Goal: Use online tool/utility: Use online tool/utility

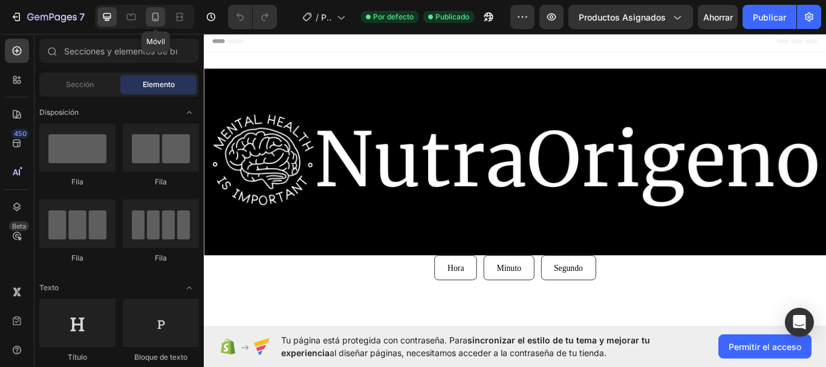
click at [160, 18] on icon at bounding box center [155, 17] width 12 height 12
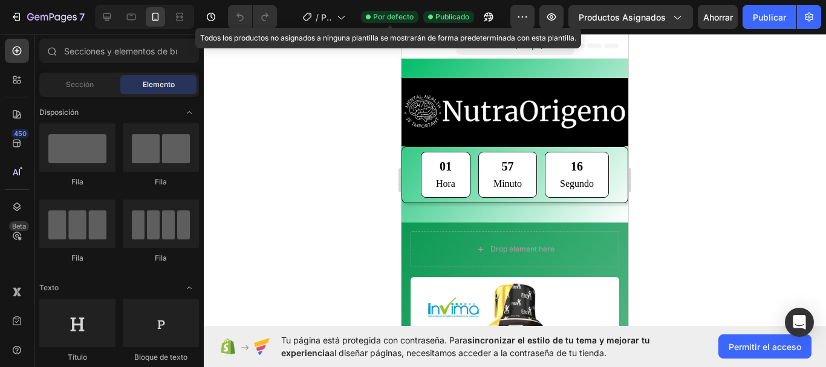
click at [389, 14] on font "Por defecto" at bounding box center [393, 16] width 40 height 9
drag, startPoint x: 389, startPoint y: 14, endPoint x: 795, endPoint y: 143, distance: 426.8
click at [795, 143] on div at bounding box center [515, 200] width 622 height 333
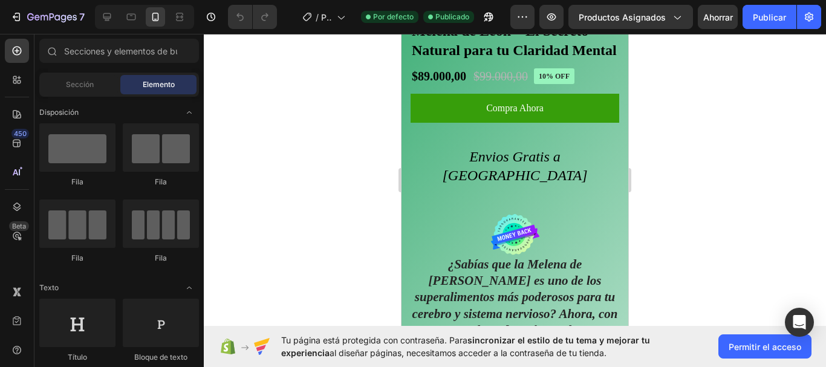
scroll to position [544, 0]
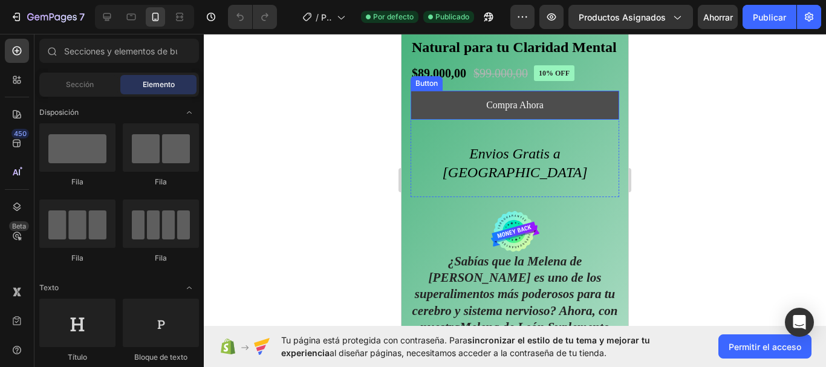
click at [554, 107] on button "Compra Ahora" at bounding box center [514, 105] width 209 height 29
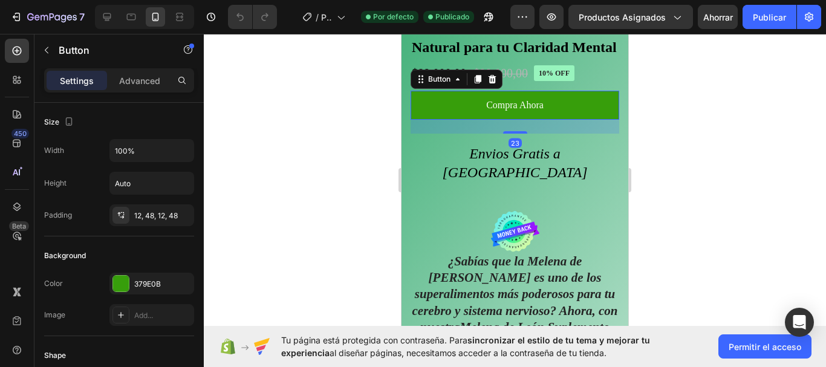
click at [677, 108] on div at bounding box center [515, 200] width 622 height 333
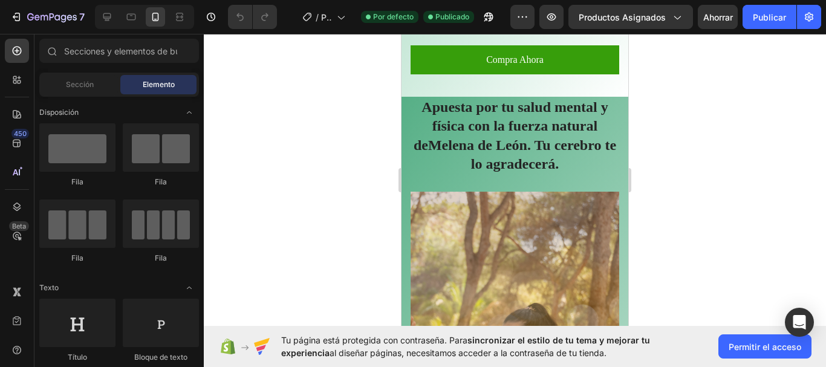
scroll to position [1269, 0]
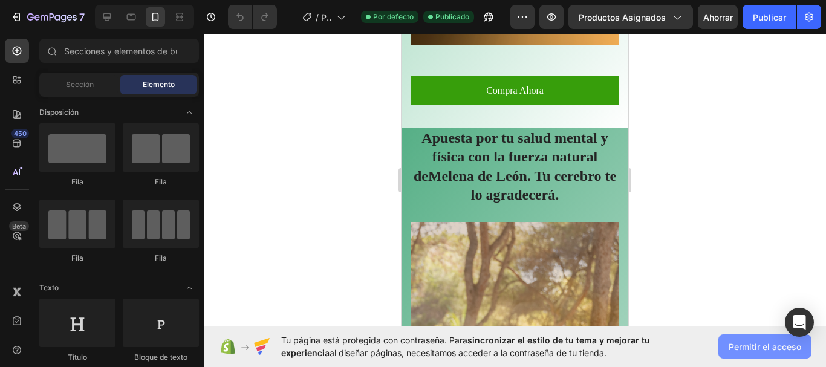
click at [780, 348] on font "Permitir el acceso" at bounding box center [764, 346] width 73 height 10
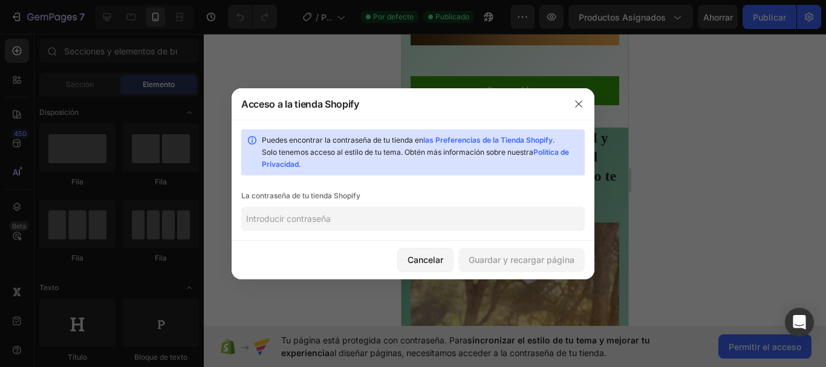
click at [415, 224] on input "text" at bounding box center [412, 219] width 343 height 24
click at [576, 98] on button "button" at bounding box center [578, 103] width 19 height 19
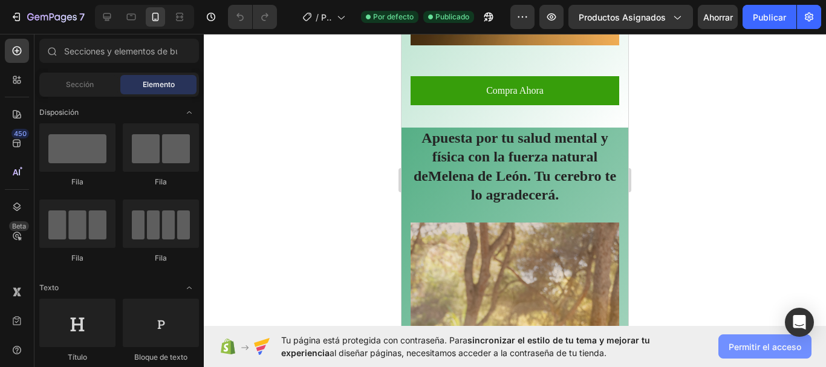
click at [755, 346] on font "Permitir el acceso" at bounding box center [764, 346] width 73 height 10
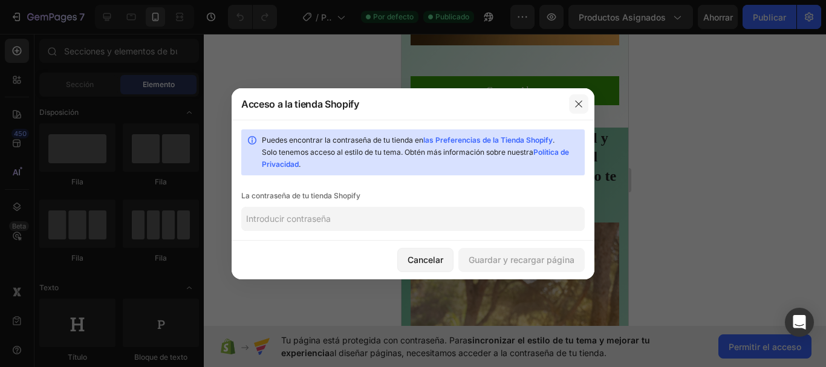
click at [582, 104] on icon "button" at bounding box center [579, 104] width 10 height 10
